Goal: Information Seeking & Learning: Learn about a topic

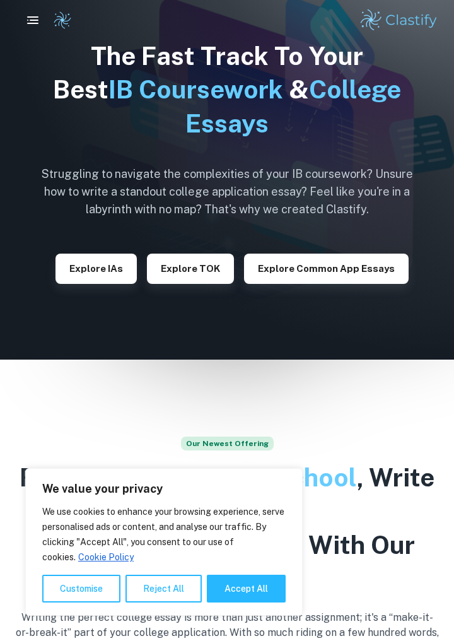
scroll to position [28, 0]
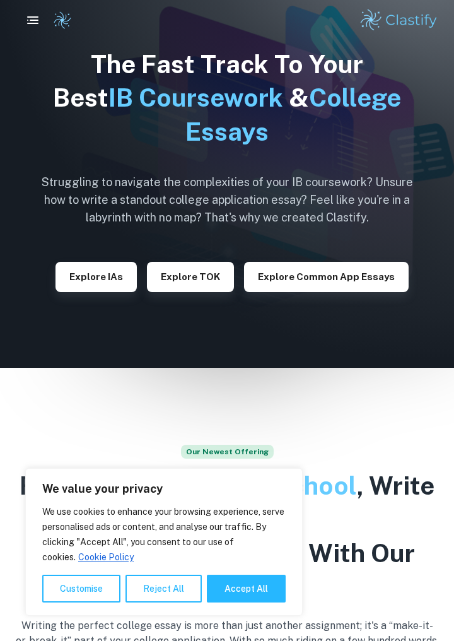
click at [240, 603] on button "Accept All" at bounding box center [246, 589] width 79 height 28
checkbox input "true"
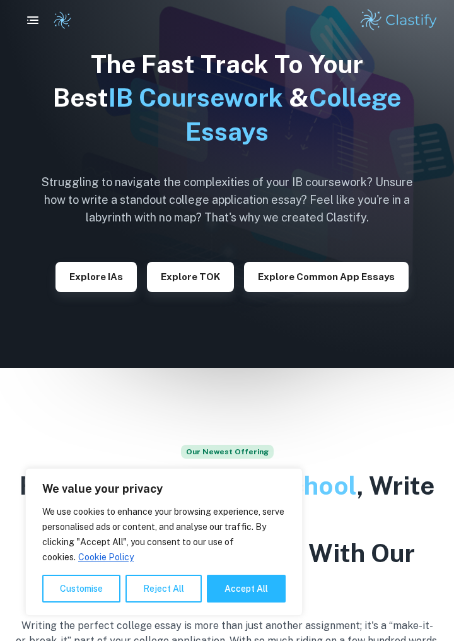
checkbox input "true"
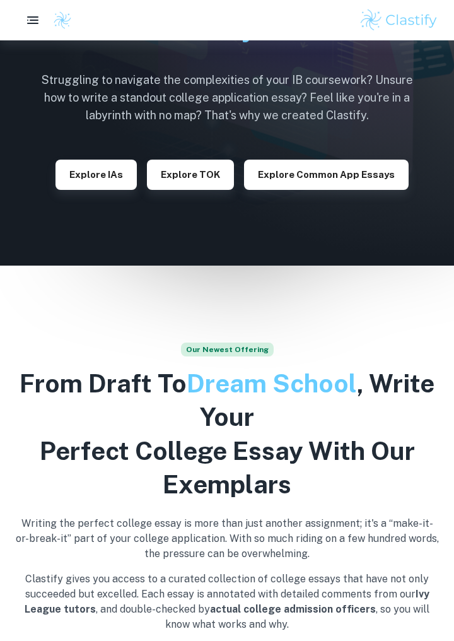
scroll to position [0, 0]
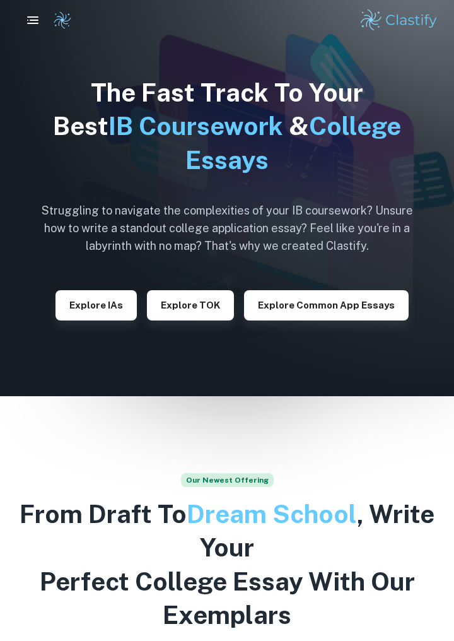
click at [95, 305] on button "Explore IAs" at bounding box center [96, 305] width 81 height 30
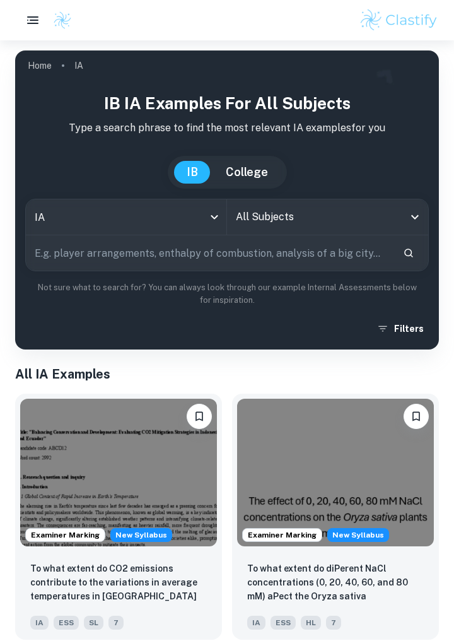
click at [311, 218] on input "All Subjects" at bounding box center [318, 217] width 171 height 24
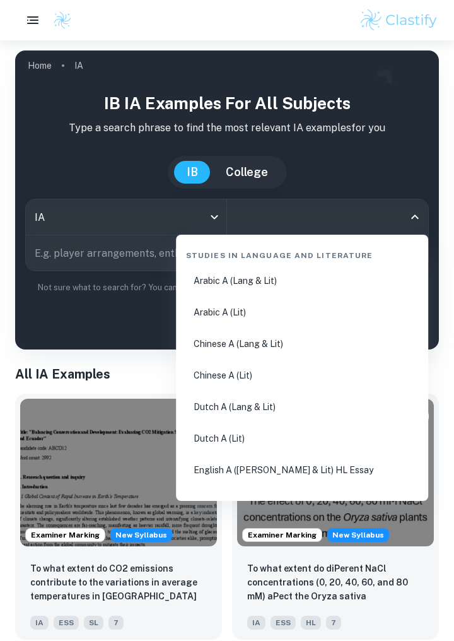
click at [326, 215] on input "All Subjects" at bounding box center [318, 217] width 171 height 24
click at [326, 216] on input "All Subjects" at bounding box center [318, 217] width 171 height 24
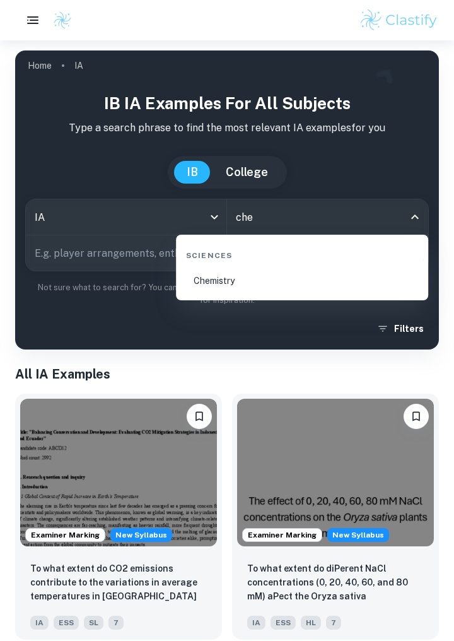
click at [245, 282] on li "Chemistry" at bounding box center [302, 280] width 242 height 29
type input "Chemistry"
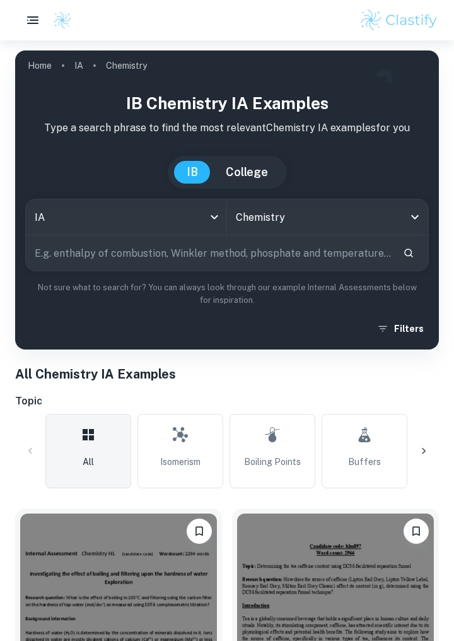
click at [286, 252] on input "text" at bounding box center [209, 252] width 367 height 35
type input "Effect temperature on heating salt"
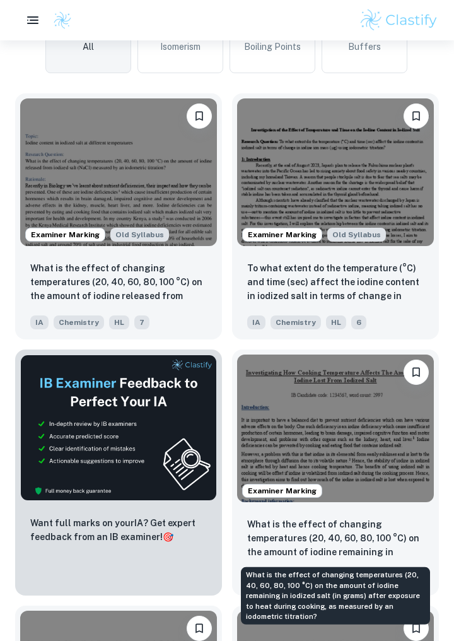
scroll to position [410, 0]
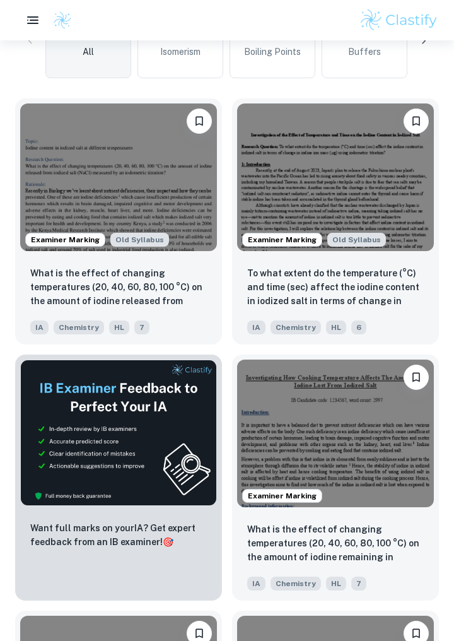
click at [342, 452] on img at bounding box center [335, 434] width 197 height 148
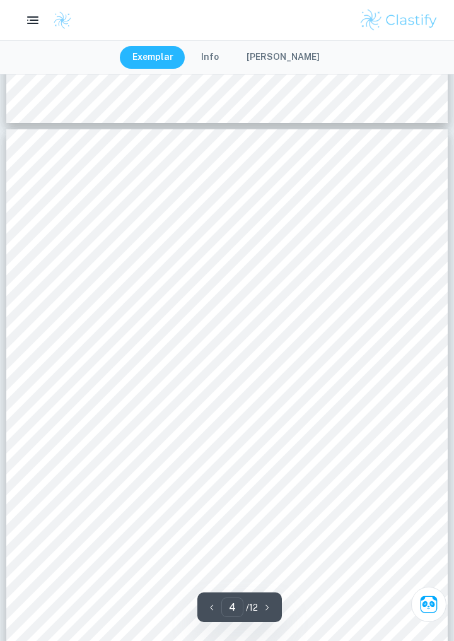
scroll to position [1835, 0]
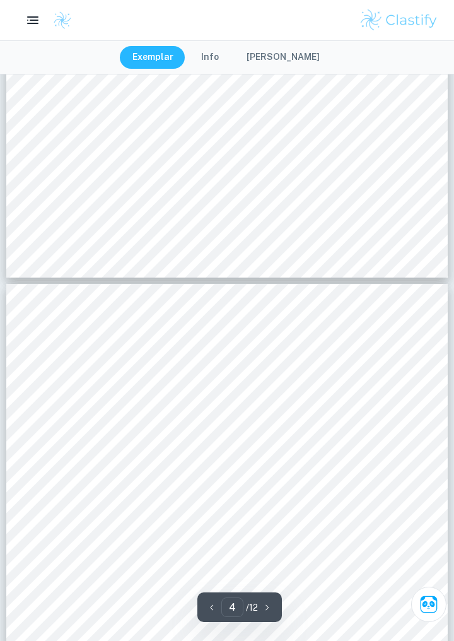
type input "3"
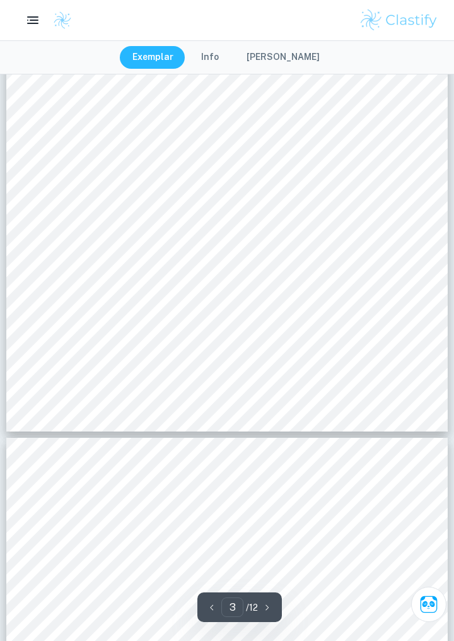
scroll to position [1527, 0]
